Goal: Task Accomplishment & Management: Manage account settings

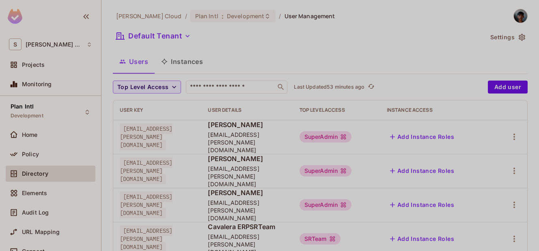
scroll to position [208, 0]
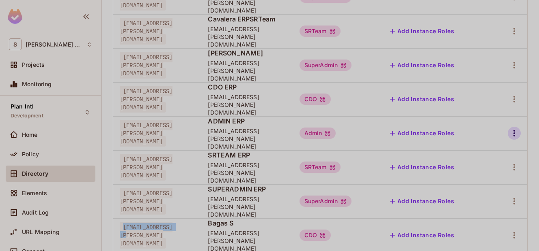
click at [509, 129] on icon "button" at bounding box center [514, 134] width 10 height 10
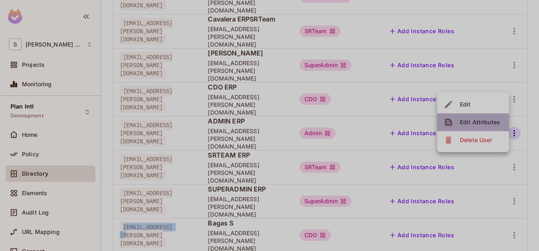
click at [479, 121] on div "Edit Attributes" at bounding box center [480, 122] width 40 height 8
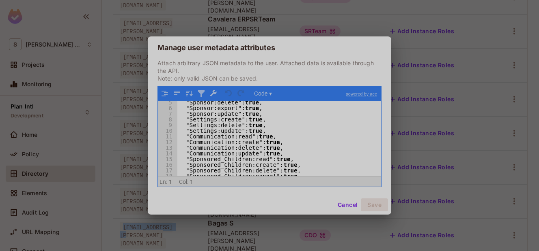
scroll to position [38, 0]
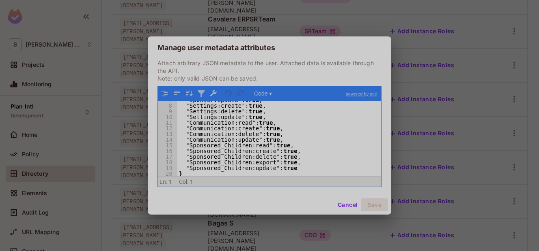
click at [134, 69] on div "Manage user metadata attributes Attach arbitrary JSON metadata to the user. Att…" at bounding box center [269, 125] width 539 height 251
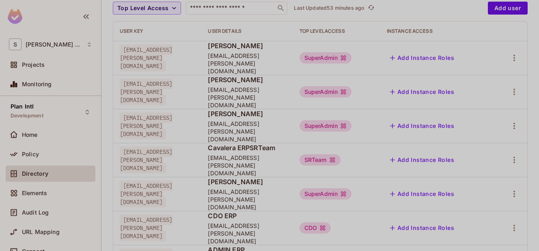
scroll to position [62, 0]
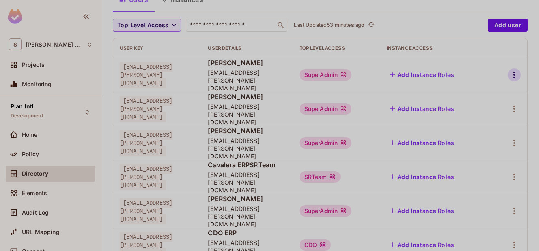
click at [509, 74] on icon "button" at bounding box center [514, 75] width 10 height 10
click at [480, 108] on div "Edit Attributes" at bounding box center [480, 108] width 40 height 8
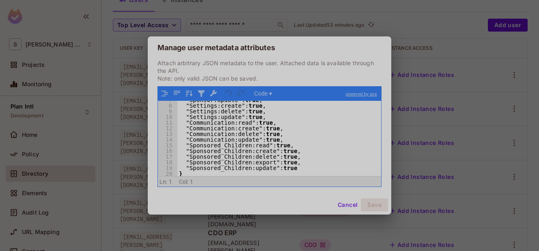
scroll to position [38, 0]
click at [258, 143] on div ""Sponsor:update" : true , "Settings:create" : true , "Settings:delete" : true ,…" at bounding box center [276, 140] width 198 height 87
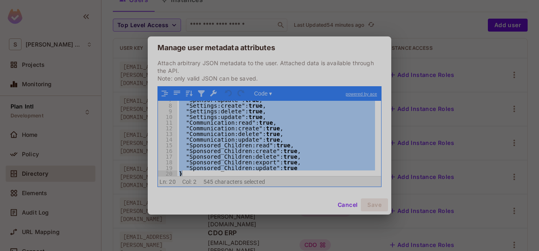
click at [418, 110] on div "Manage user metadata attributes Attach arbitrary JSON metadata to the user. Att…" at bounding box center [269, 125] width 539 height 251
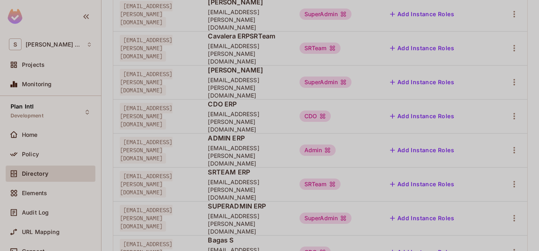
scroll to position [208, 0]
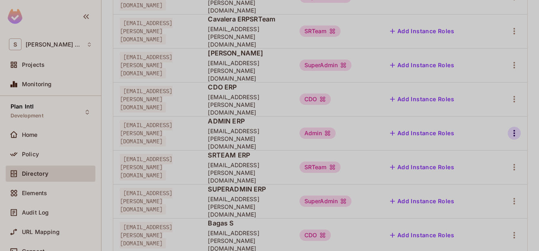
click at [509, 129] on icon "button" at bounding box center [514, 134] width 10 height 10
click at [487, 119] on div "Edit Attributes" at bounding box center [480, 122] width 40 height 8
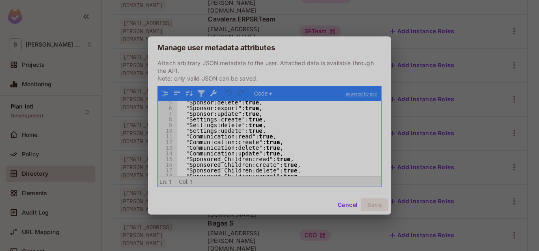
scroll to position [38, 0]
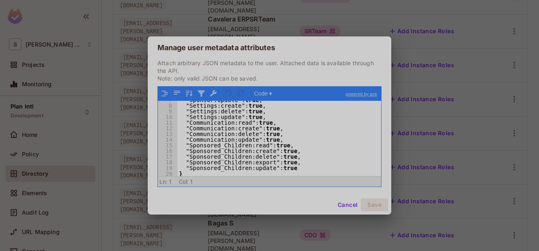
click at [417, 71] on div "Manage user metadata attributes Attach arbitrary JSON metadata to the user. Att…" at bounding box center [269, 125] width 539 height 251
